Goal: Transaction & Acquisition: Book appointment/travel/reservation

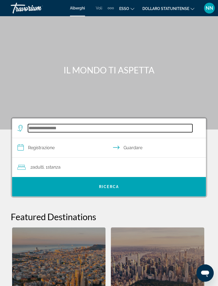
click at [53, 128] on input "Widget di ricerca" at bounding box center [110, 128] width 165 height 8
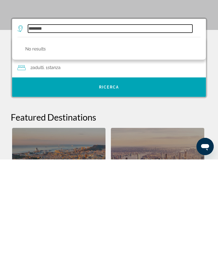
type input "********"
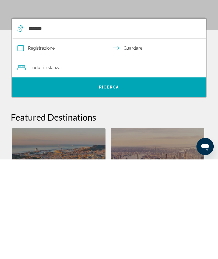
scroll to position [99, 0]
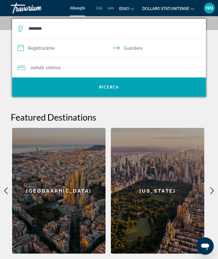
click at [115, 91] on span "Widget di ricerca" at bounding box center [109, 87] width 194 height 13
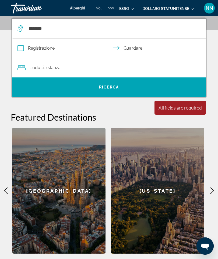
click at [112, 89] on font "Ricerca" at bounding box center [109, 87] width 20 height 4
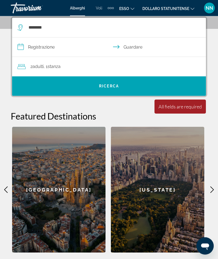
scroll to position [93, 0]
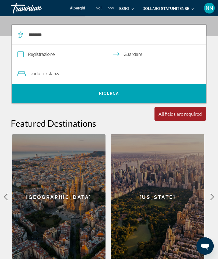
click at [214, 195] on icon "Contenuto principale" at bounding box center [212, 196] width 6 height 6
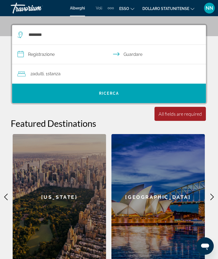
click at [215, 196] on icon "Contenuto principale" at bounding box center [212, 196] width 6 height 6
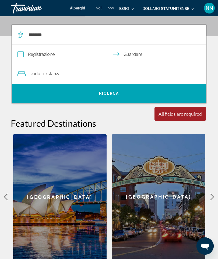
click at [214, 196] on icon "Contenuto principale" at bounding box center [212, 196] width 6 height 6
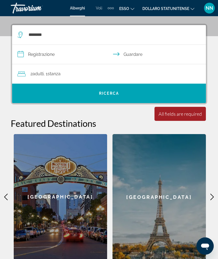
click at [180, 209] on div "[GEOGRAPHIC_DATA]" at bounding box center [159, 197] width 93 height 126
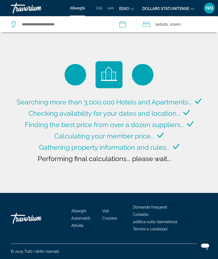
type input "**********"
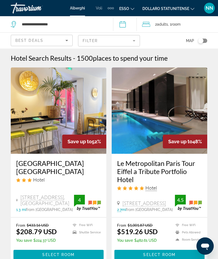
click at [130, 25] on input "**********" at bounding box center [126, 25] width 26 height 18
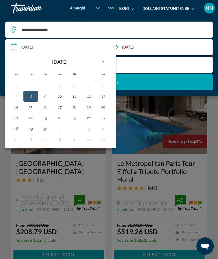
click at [105, 61] on th "Next month" at bounding box center [103, 62] width 15 height 12
click at [106, 63] on th "Next month" at bounding box center [103, 62] width 15 height 12
click at [91, 131] on button "28" at bounding box center [89, 129] width 9 height 8
click at [75, 130] on button "27" at bounding box center [74, 129] width 9 height 8
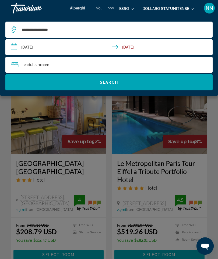
click at [127, 48] on input "**********" at bounding box center [110, 48] width 210 height 18
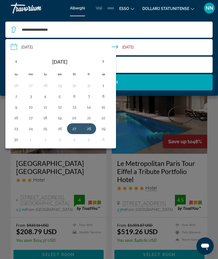
click at [19, 143] on button "30" at bounding box center [16, 140] width 9 height 8
click at [74, 129] on button "27" at bounding box center [74, 129] width 9 height 8
type input "**********"
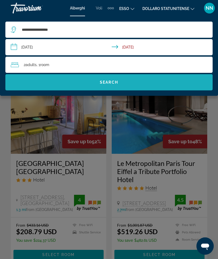
click at [113, 85] on span "Search widget" at bounding box center [108, 82] width 207 height 13
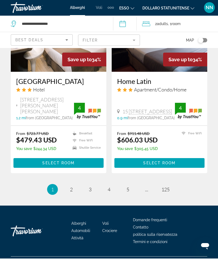
scroll to position [1077, 0]
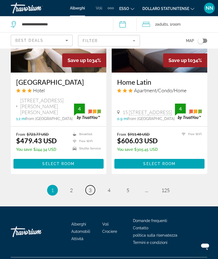
click at [90, 193] on span "3" at bounding box center [90, 190] width 3 height 6
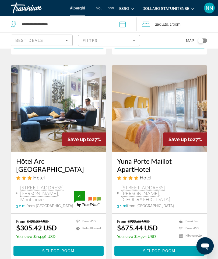
scroll to position [397, 0]
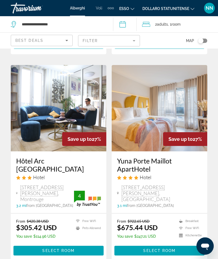
click at [51, 160] on h3 "Hôtel Arc [GEOGRAPHIC_DATA]" at bounding box center [58, 165] width 85 height 16
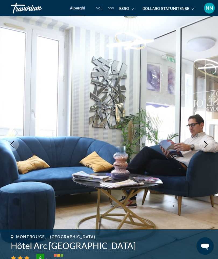
click at [31, 236] on span "Montrouge, , [GEOGRAPHIC_DATA]" at bounding box center [55, 236] width 79 height 4
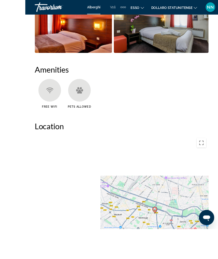
scroll to position [632, 0]
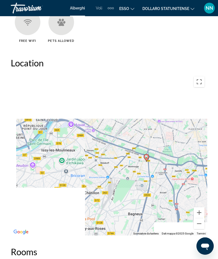
click at [132, 177] on div "Per attivare il trascinamento con la tastiera, premi Alt + Invio. [PERSON_NAME]…" at bounding box center [109, 155] width 197 height 162
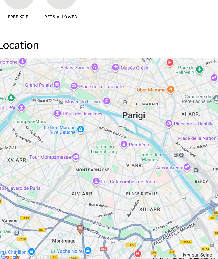
scroll to position [623, 0]
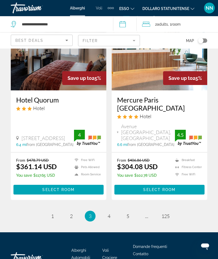
scroll to position [1058, 0]
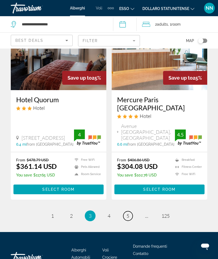
click at [131, 211] on link "page 5" at bounding box center [127, 215] width 9 height 9
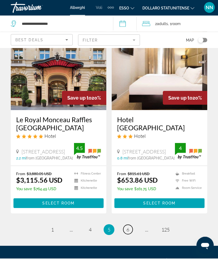
scroll to position [1044, 0]
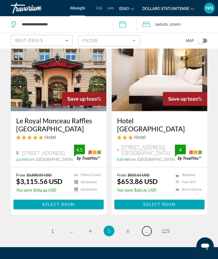
click at [147, 228] on span "..." at bounding box center [146, 231] width 3 height 6
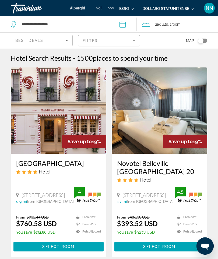
click at [152, 144] on img "Contenuto principale" at bounding box center [160, 110] width 96 height 86
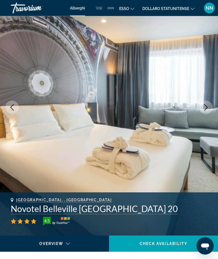
scroll to position [40, 0]
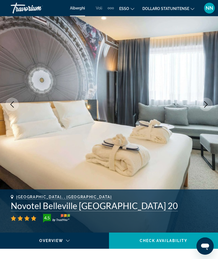
click at [15, 198] on div "[GEOGRAPHIC_DATA], , [GEOGRAPHIC_DATA]" at bounding box center [109, 197] width 197 height 4
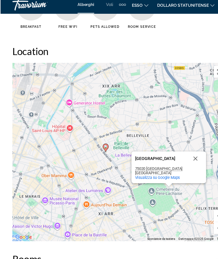
scroll to position [645, 0]
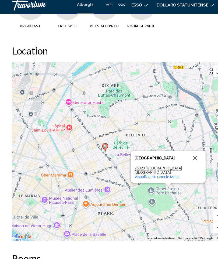
click at [171, 85] on div "Per attivare il trascinamento con la tastiera, premi Alt + Invio. [PERSON_NAME]…" at bounding box center [109, 142] width 197 height 162
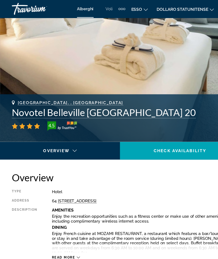
scroll to position [0, 0]
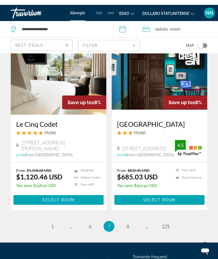
scroll to position [1048, 0]
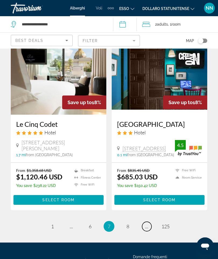
click at [149, 221] on link "page ..." at bounding box center [146, 225] width 9 height 9
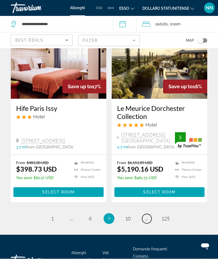
scroll to position [1058, 0]
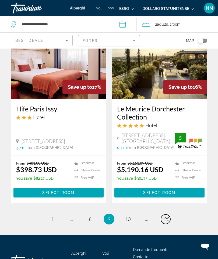
click at [166, 216] on span "125" at bounding box center [166, 219] width 8 height 6
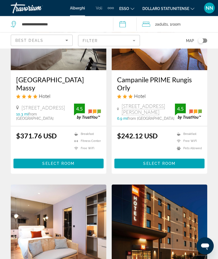
scroll to position [83, 0]
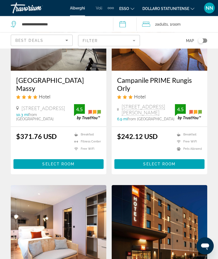
click at [158, 104] on span "[STREET_ADDRESS][PERSON_NAME]" at bounding box center [148, 110] width 53 height 12
click at [172, 77] on h3 "Campanile PRIME Rungis Orly" at bounding box center [159, 84] width 85 height 16
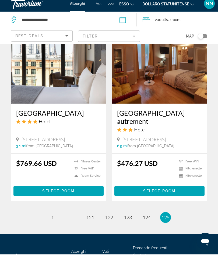
scroll to position [1033, 0]
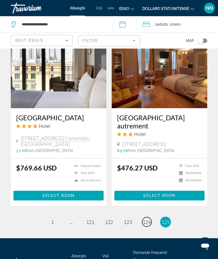
click at [147, 219] on span "124" at bounding box center [147, 222] width 8 height 6
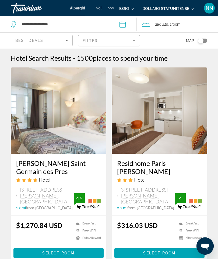
click at [164, 122] on img "Contenuto principale" at bounding box center [160, 110] width 96 height 86
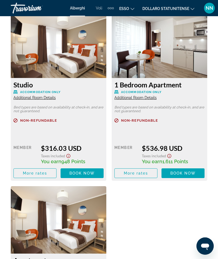
scroll to position [951, 0]
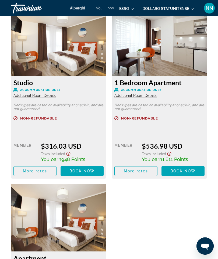
click at [168, 174] on span "Contenuto principale" at bounding box center [183, 170] width 43 height 13
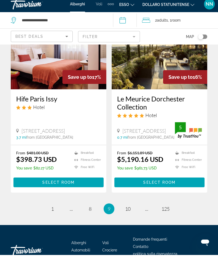
scroll to position [1058, 0]
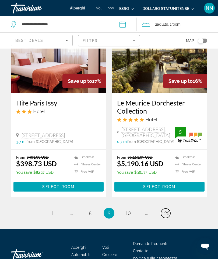
click at [166, 210] on span "125" at bounding box center [166, 213] width 8 height 6
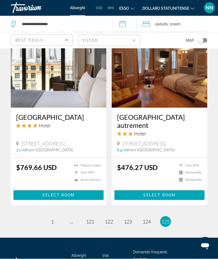
scroll to position [1033, 0]
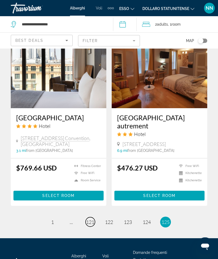
click at [89, 219] on span "121" at bounding box center [90, 222] width 8 height 6
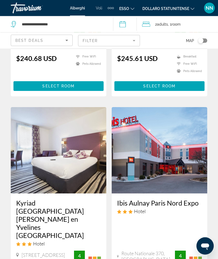
scroll to position [605, 0]
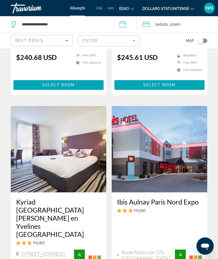
click at [175, 133] on img "Contenuto principale" at bounding box center [160, 149] width 96 height 86
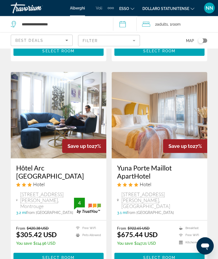
scroll to position [390, 0]
click at [53, 166] on h3 "Hôtel Arc [GEOGRAPHIC_DATA]" at bounding box center [58, 172] width 85 height 16
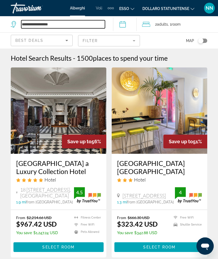
click at [60, 24] on input "**********" at bounding box center [63, 24] width 84 height 8
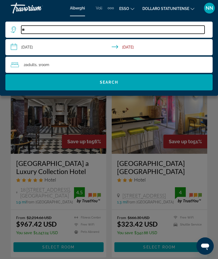
type input "*"
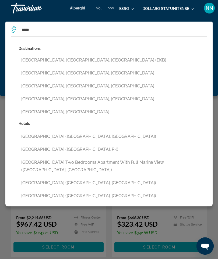
click at [76, 63] on button "[GEOGRAPHIC_DATA], [GEOGRAPHIC_DATA], [GEOGRAPHIC_DATA] (DXB)" at bounding box center [113, 60] width 189 height 10
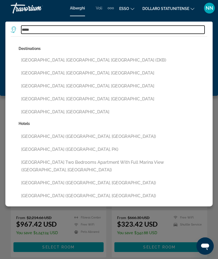
type input "**********"
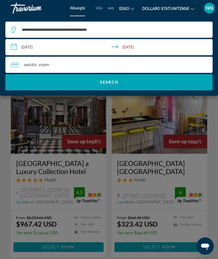
click at [15, 47] on input "**********" at bounding box center [110, 48] width 210 height 18
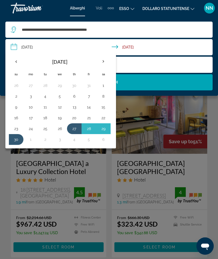
click at [107, 62] on th "Next month" at bounding box center [103, 62] width 15 height 12
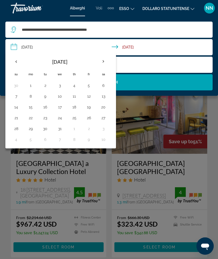
click at [60, 84] on button "3" at bounding box center [60, 86] width 9 height 8
click at [31, 97] on button "8" at bounding box center [30, 96] width 9 height 8
type input "**********"
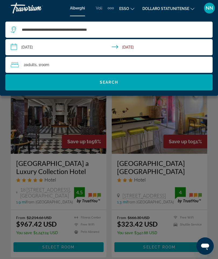
click at [33, 69] on div "2 Adult Adults , 1 Room rooms" at bounding box center [112, 65] width 202 height 16
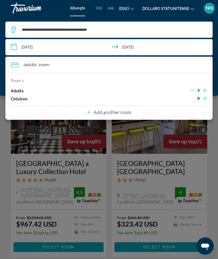
click at [159, 195] on div "Contenuto principale" at bounding box center [109, 129] width 218 height 259
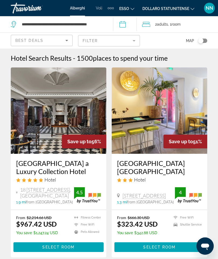
click at [203, 40] on div "Toggle map" at bounding box center [200, 40] width 5 height 5
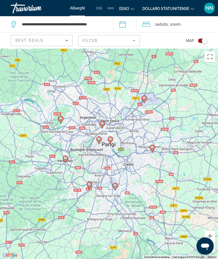
click at [67, 40] on icon "Sort by" at bounding box center [67, 40] width 6 height 6
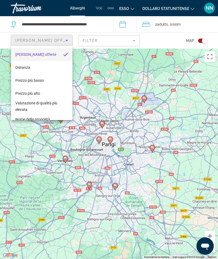
click at [136, 44] on div at bounding box center [109, 129] width 218 height 259
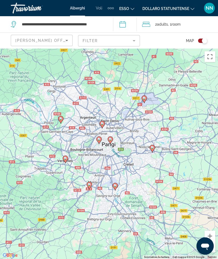
click at [139, 41] on mat-form-field "Filter" at bounding box center [109, 40] width 62 height 11
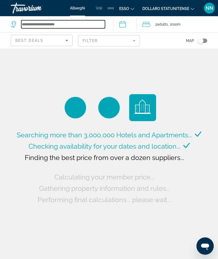
click at [78, 28] on input "Search widget" at bounding box center [63, 24] width 84 height 8
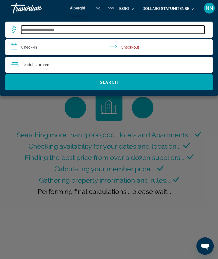
click at [75, 28] on input "Search widget" at bounding box center [112, 30] width 183 height 8
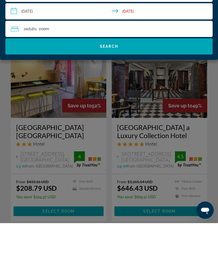
type input "**********"
